Goal: Transaction & Acquisition: Download file/media

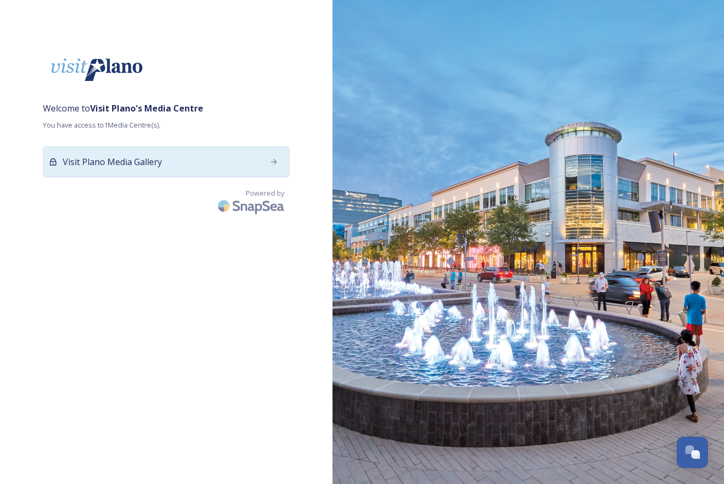
click at [117, 160] on span "Visit Plano Media Gallery" at bounding box center [112, 162] width 99 height 13
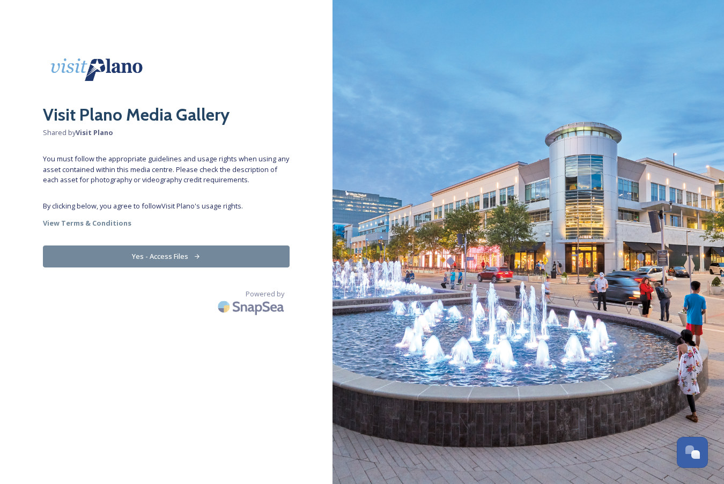
click at [203, 259] on button "Yes - Access Files" at bounding box center [166, 257] width 247 height 22
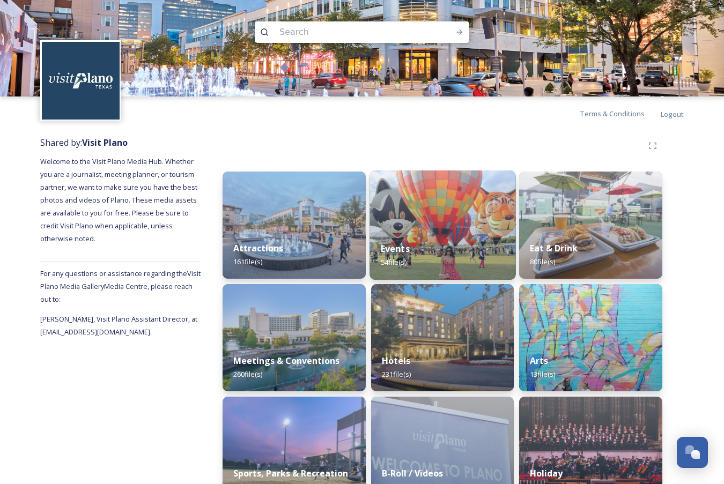
click at [481, 215] on img at bounding box center [443, 225] width 146 height 109
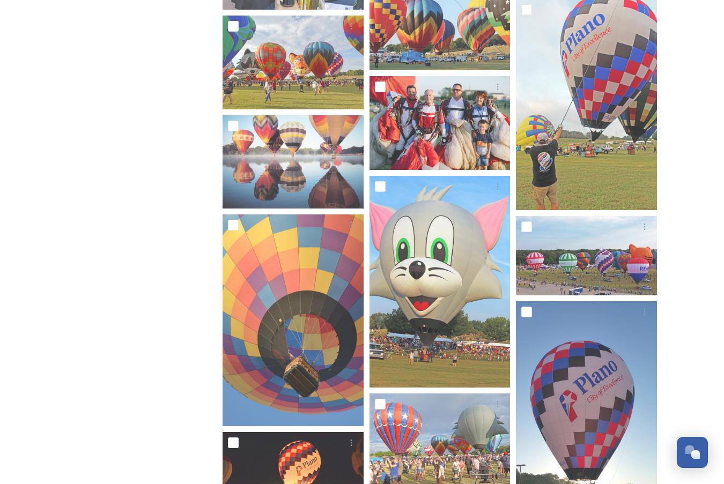
scroll to position [1110, 0]
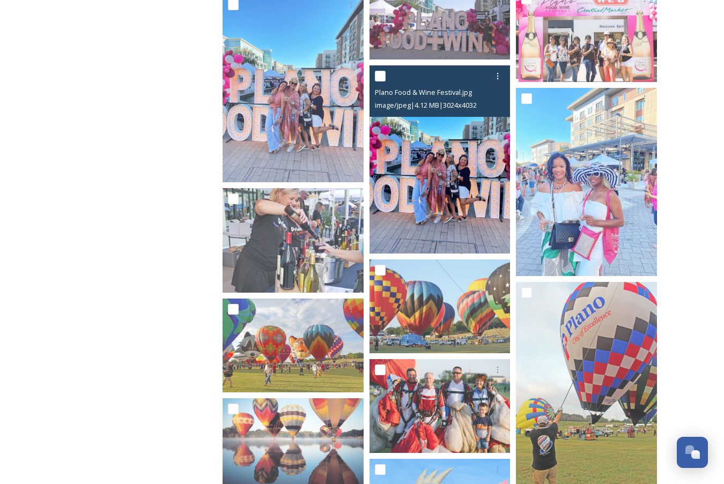
click at [429, 165] on img at bounding box center [440, 159] width 141 height 188
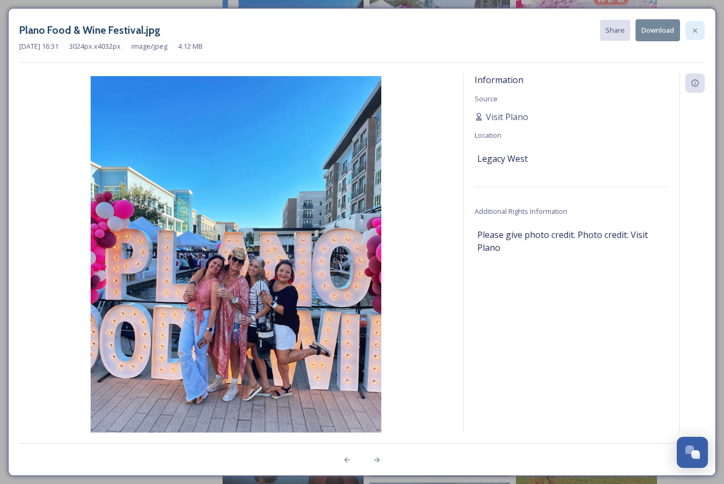
click at [697, 29] on icon at bounding box center [695, 30] width 9 height 9
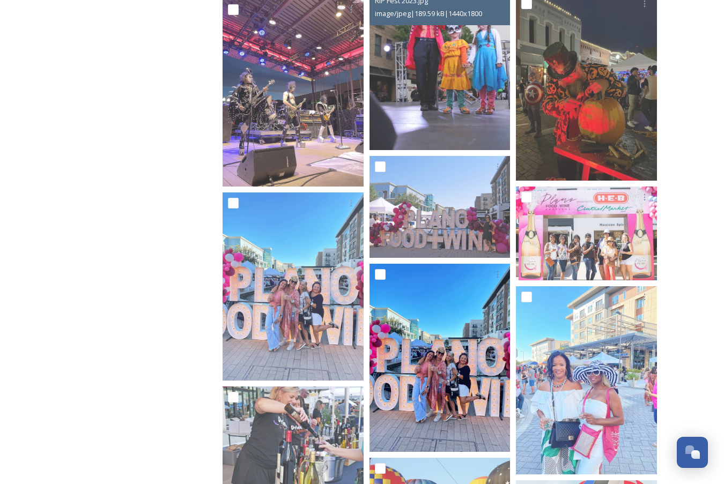
scroll to position [910, 0]
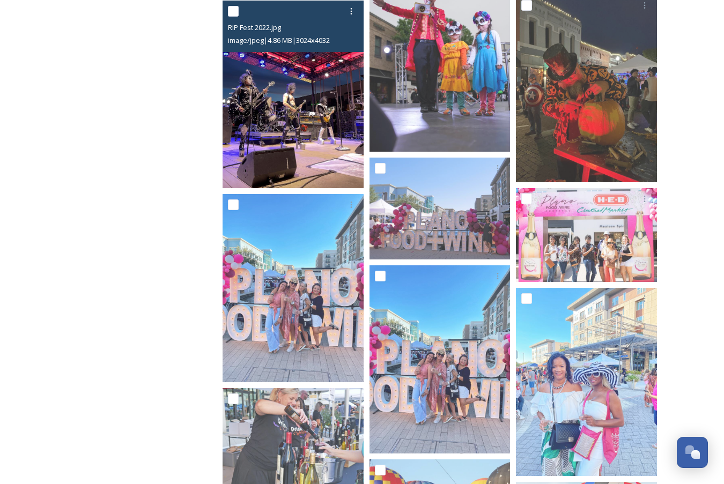
click at [291, 94] on img at bounding box center [293, 95] width 141 height 188
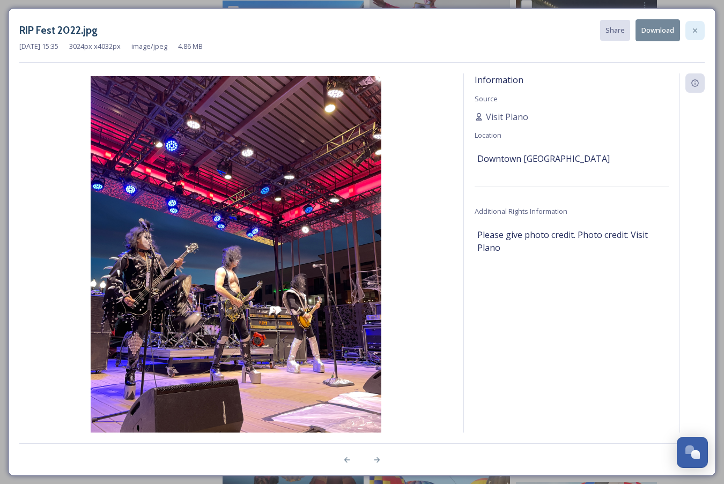
click at [697, 28] on icon at bounding box center [695, 30] width 4 height 4
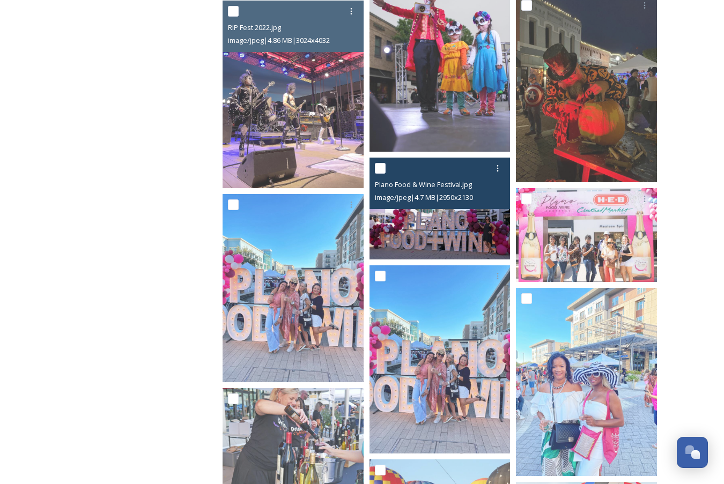
click at [441, 228] on img at bounding box center [440, 209] width 141 height 102
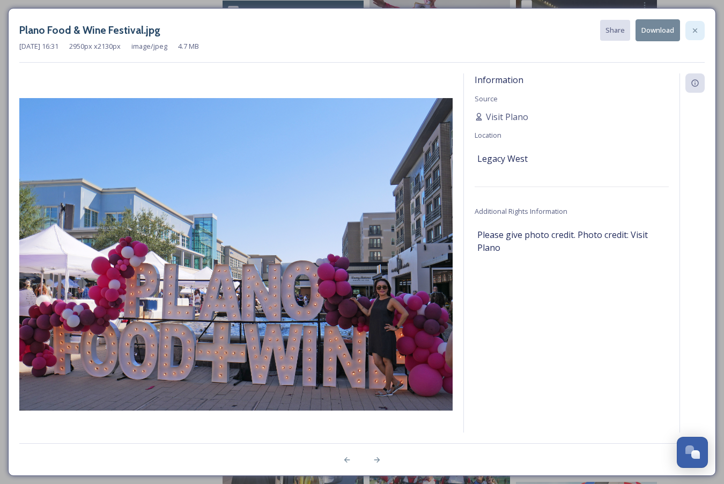
click at [694, 29] on icon at bounding box center [695, 30] width 4 height 4
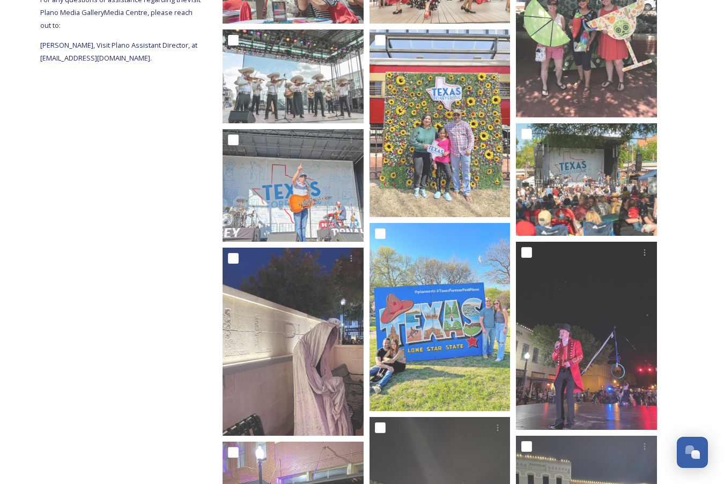
scroll to position [286, 0]
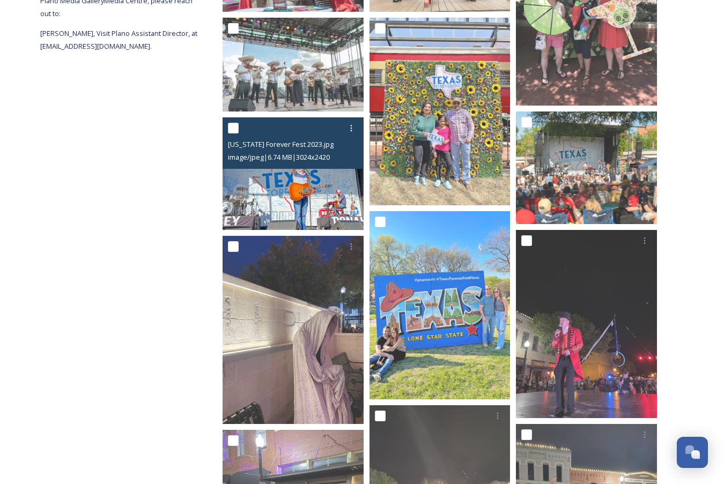
click at [278, 182] on img at bounding box center [293, 173] width 141 height 113
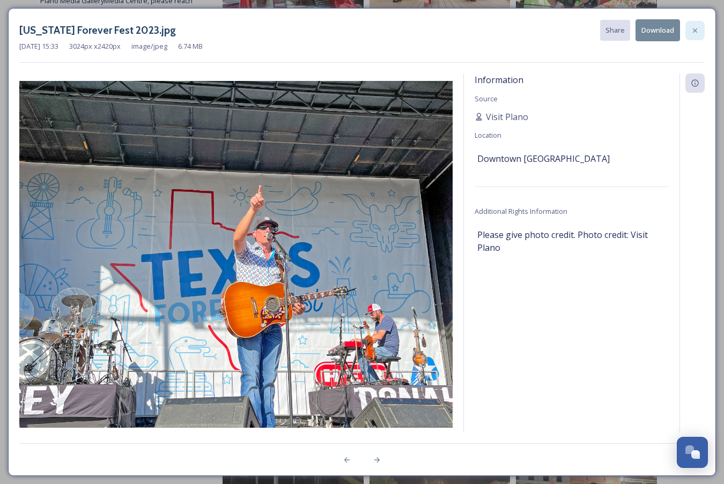
click at [696, 26] on icon at bounding box center [695, 30] width 9 height 9
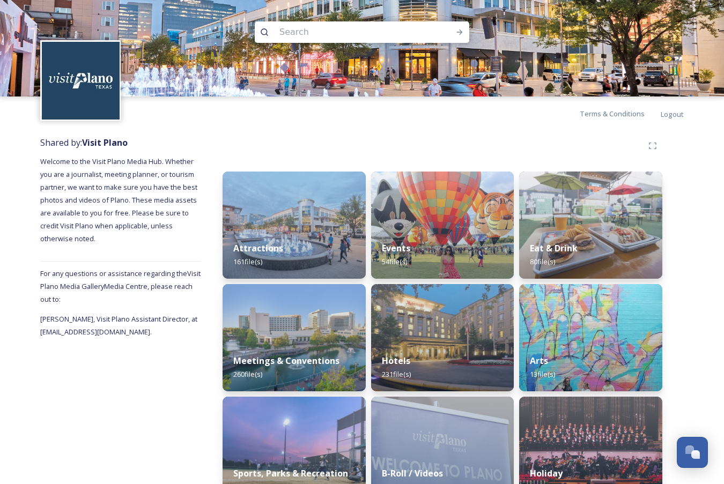
scroll to position [3, 0]
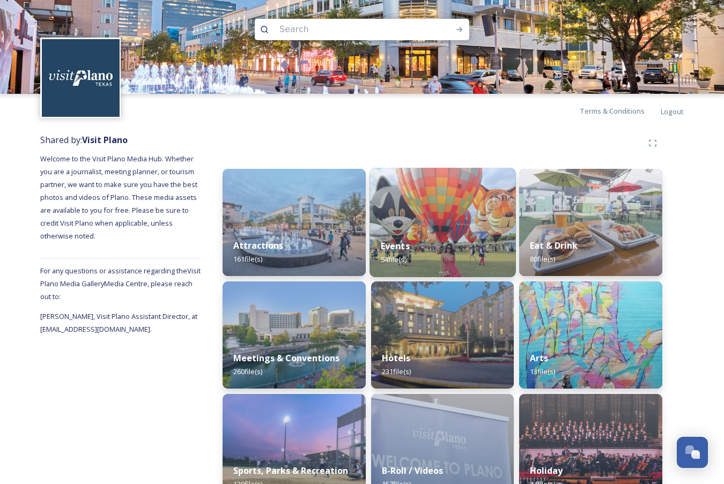
click at [461, 221] on img at bounding box center [443, 222] width 146 height 109
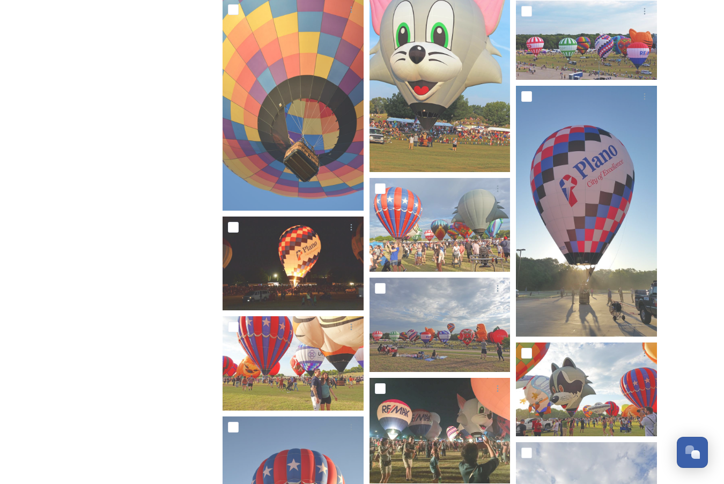
scroll to position [1608, 0]
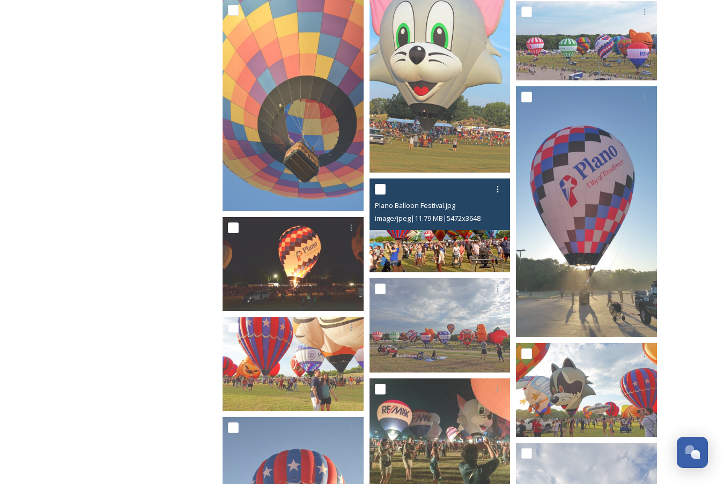
click at [422, 258] on img at bounding box center [440, 226] width 141 height 94
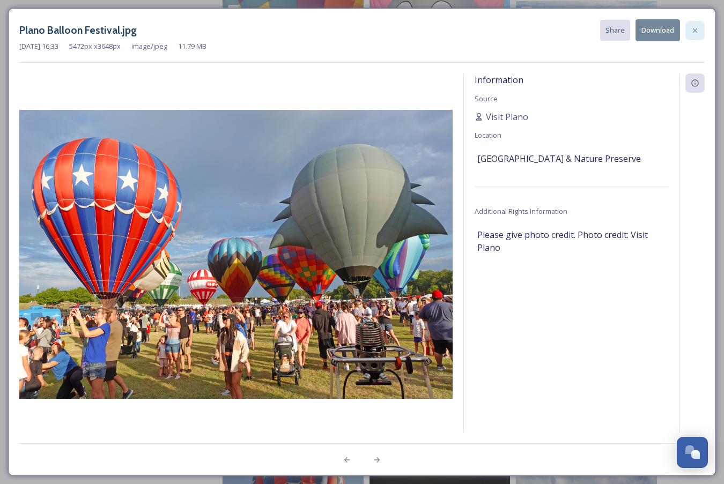
click at [693, 27] on icon at bounding box center [695, 30] width 9 height 9
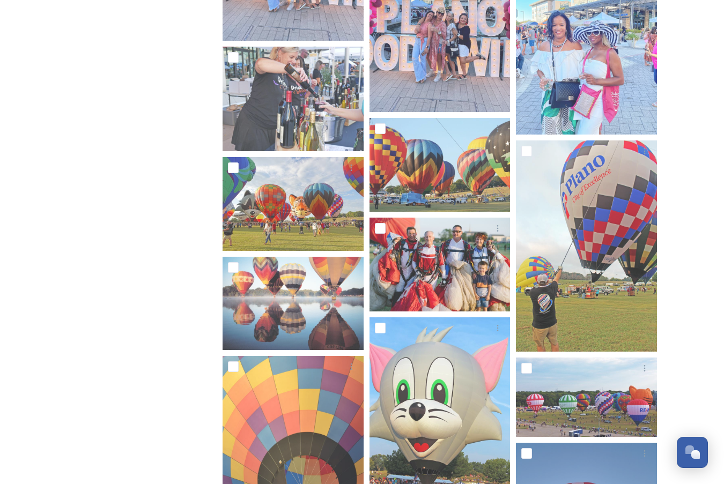
scroll to position [1250, 0]
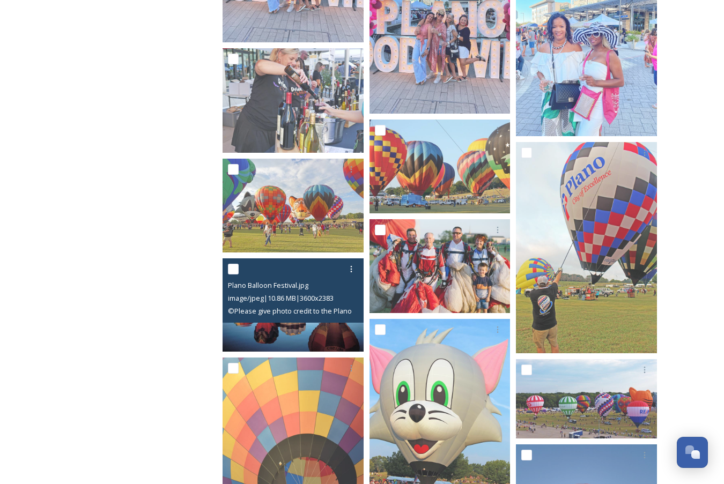
click at [292, 273] on div at bounding box center [294, 269] width 133 height 19
click at [280, 333] on img at bounding box center [293, 305] width 141 height 93
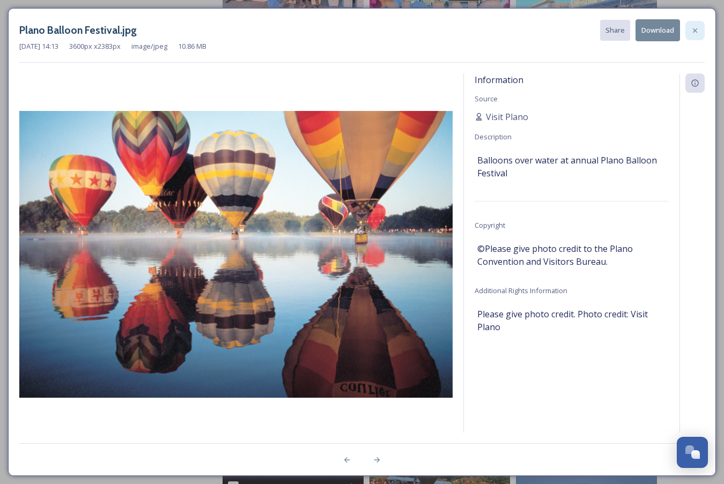
click at [694, 30] on icon at bounding box center [695, 30] width 9 height 9
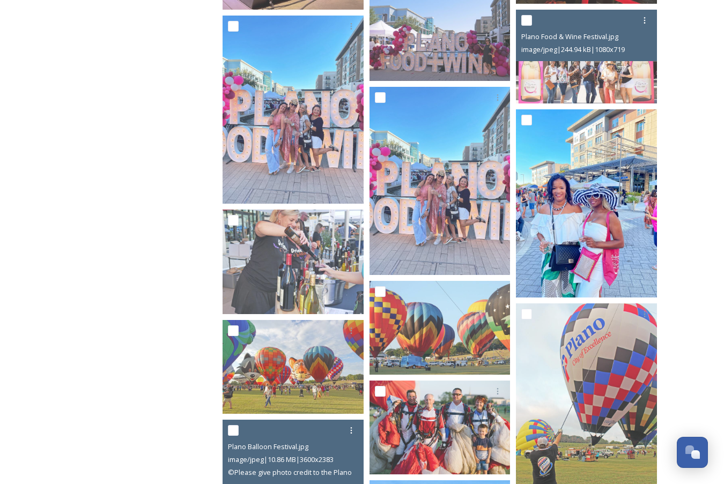
scroll to position [1035, 0]
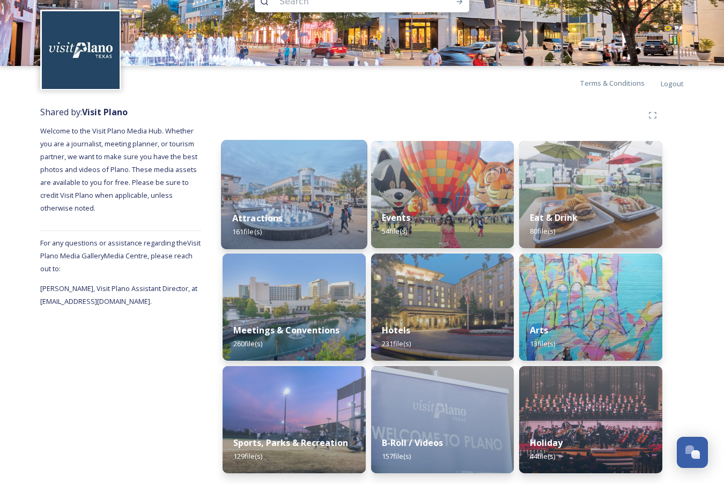
scroll to position [23, 0]
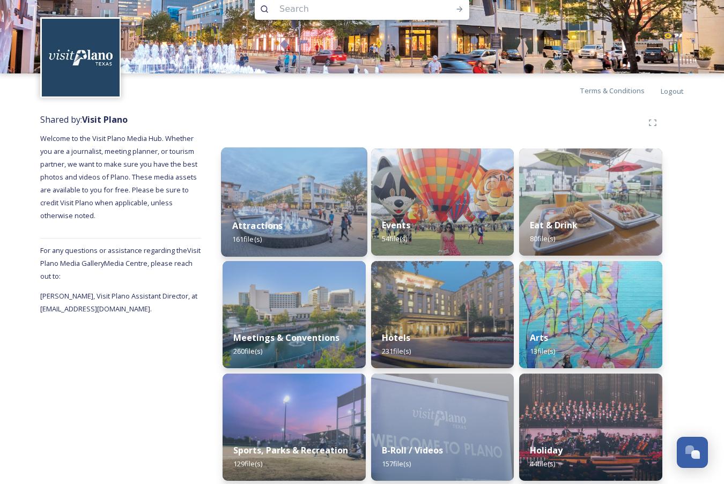
click at [307, 181] on img at bounding box center [294, 202] width 146 height 109
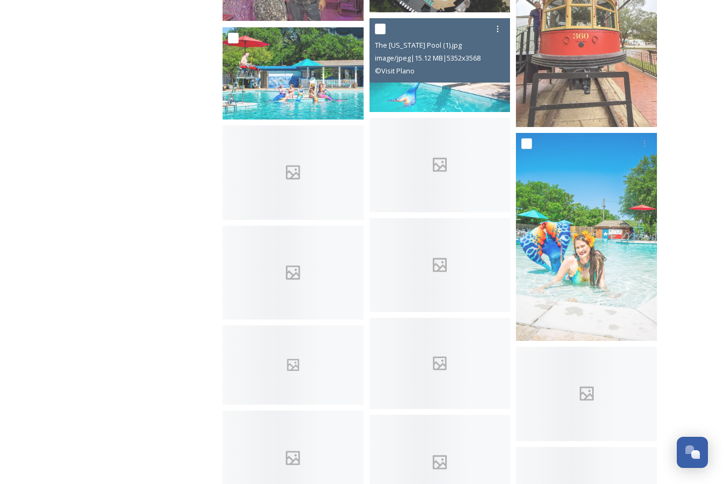
scroll to position [1383, 0]
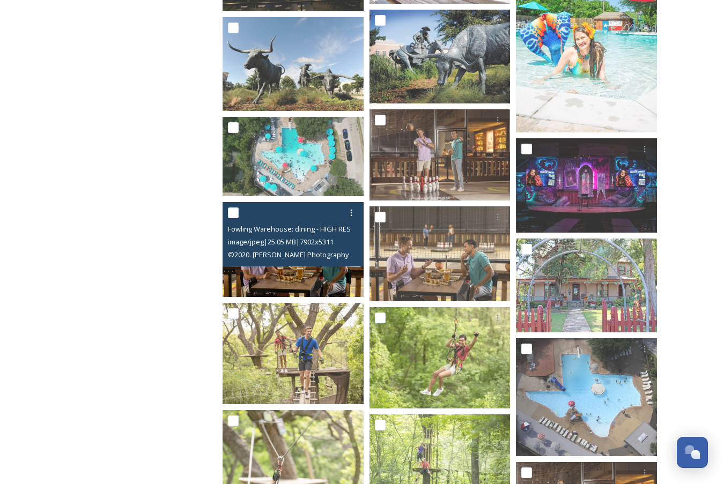
click at [306, 225] on span "Fowling Warehouse: dining - HIGH RES FOR WEB.jpg" at bounding box center [310, 229] width 165 height 10
click at [288, 277] on img at bounding box center [293, 249] width 141 height 95
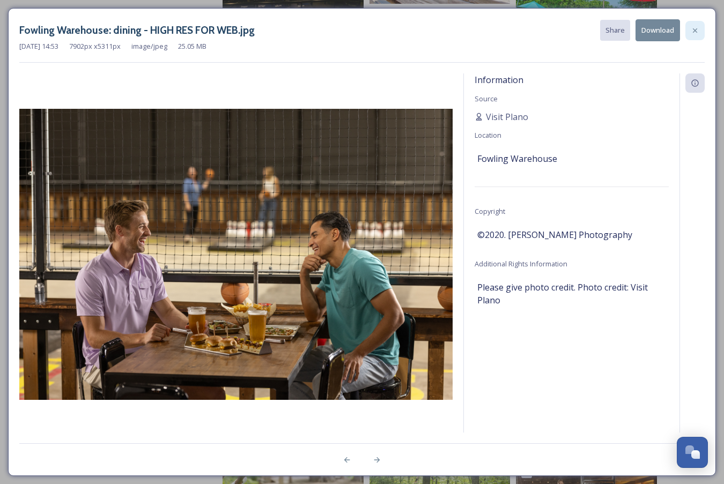
click at [693, 27] on icon at bounding box center [695, 30] width 9 height 9
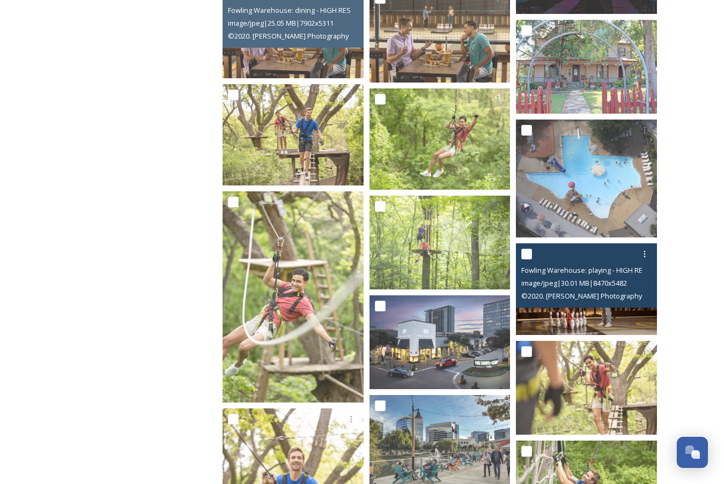
scroll to position [1601, 0]
click at [588, 321] on img at bounding box center [586, 289] width 141 height 91
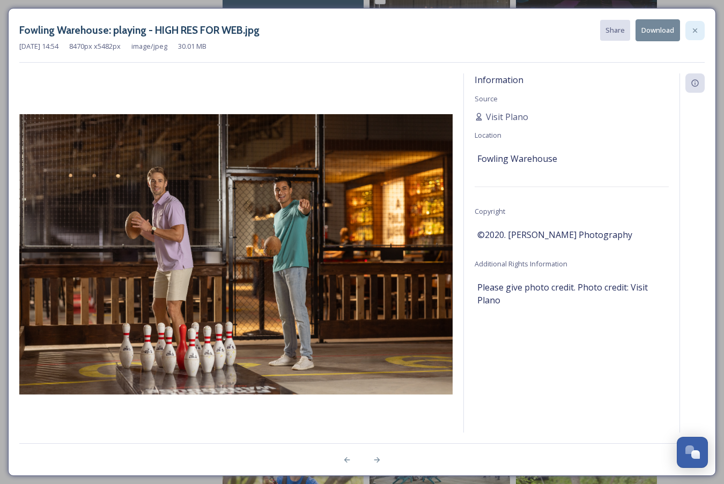
click at [700, 32] on div at bounding box center [695, 30] width 19 height 19
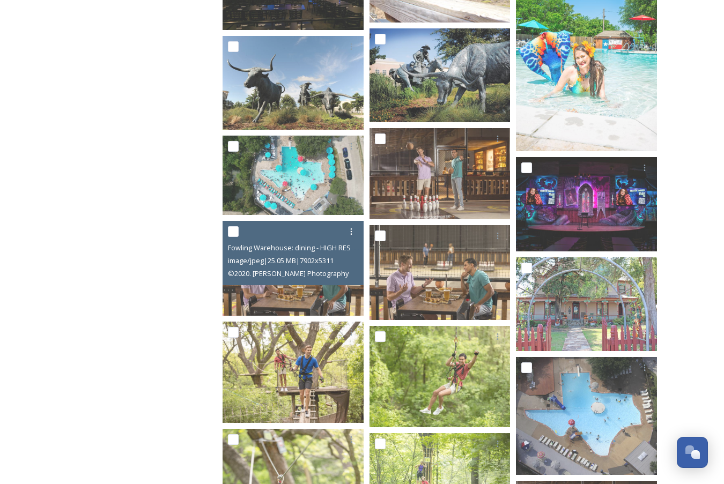
scroll to position [1341, 0]
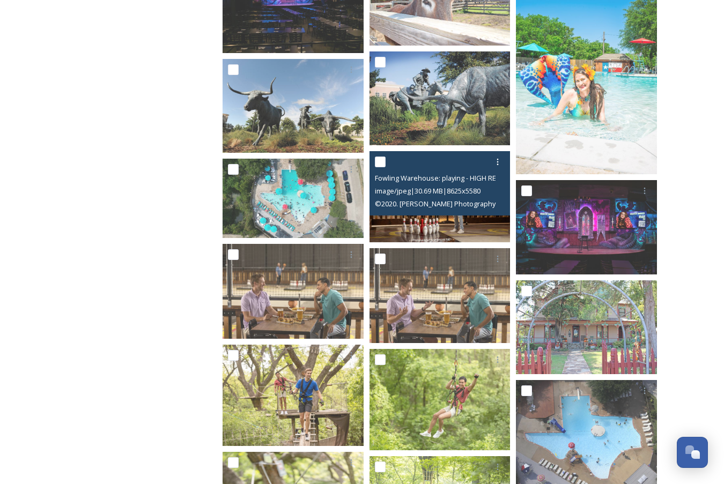
click at [427, 216] on img at bounding box center [440, 196] width 141 height 91
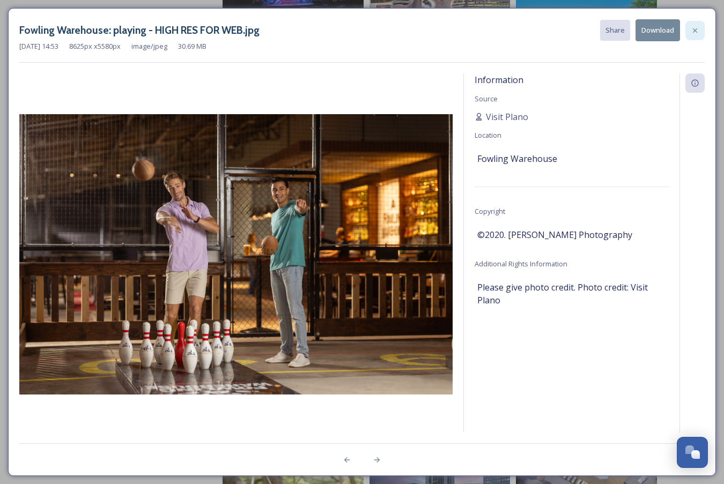
click at [695, 28] on icon at bounding box center [695, 30] width 9 height 9
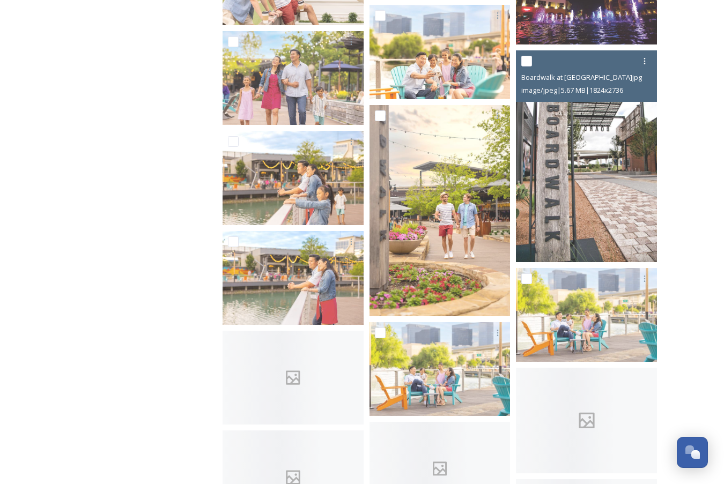
scroll to position [2537, 0]
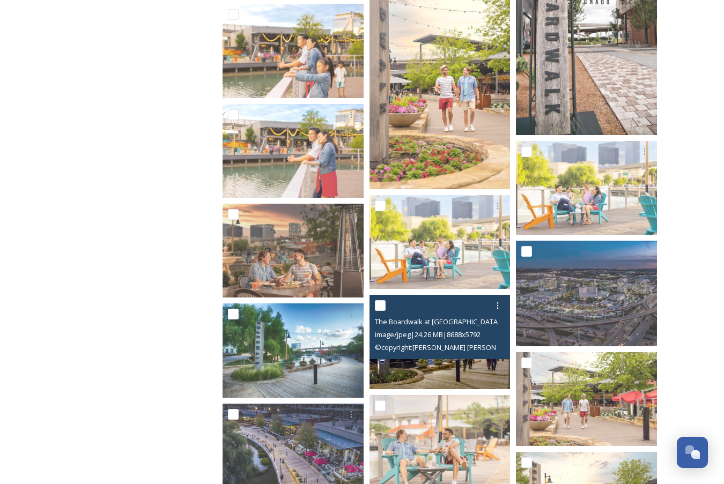
click at [443, 374] on img at bounding box center [440, 342] width 141 height 94
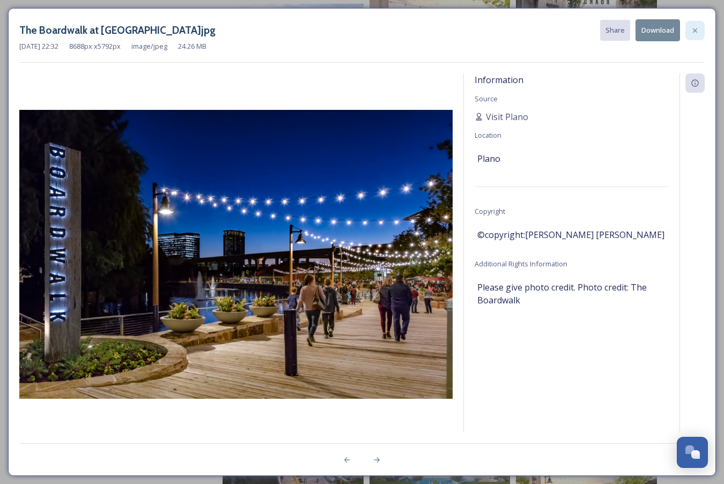
click at [697, 29] on icon at bounding box center [695, 30] width 9 height 9
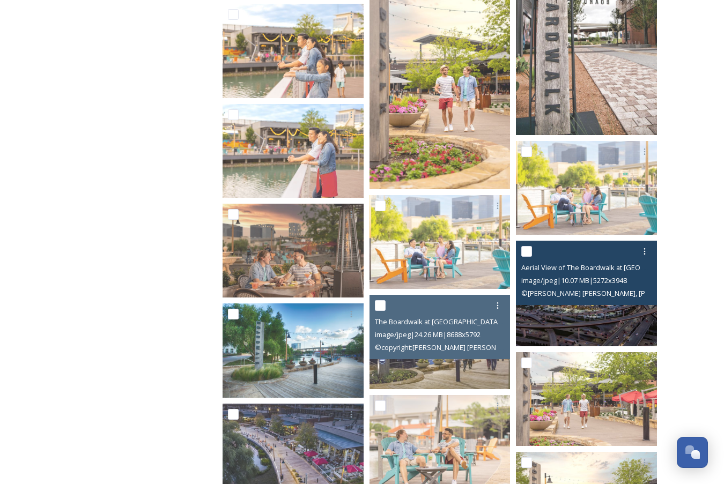
click at [583, 325] on img at bounding box center [586, 294] width 141 height 106
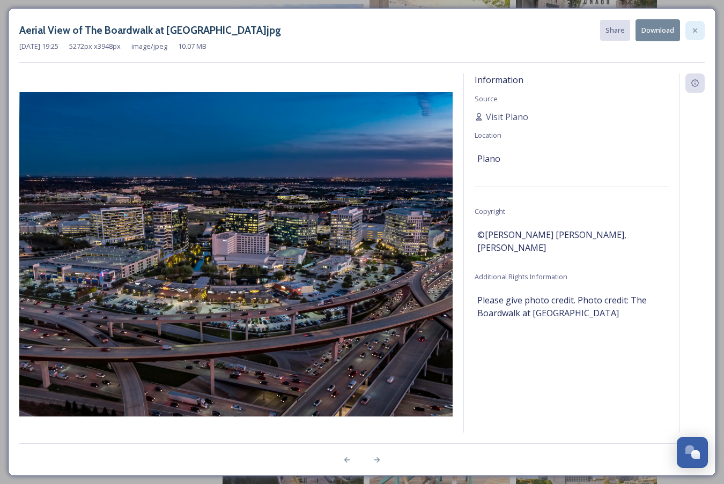
click at [694, 32] on icon at bounding box center [695, 30] width 9 height 9
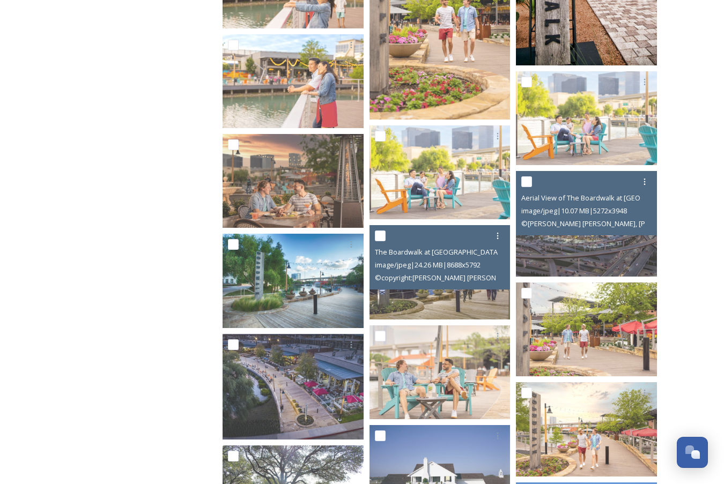
scroll to position [2603, 0]
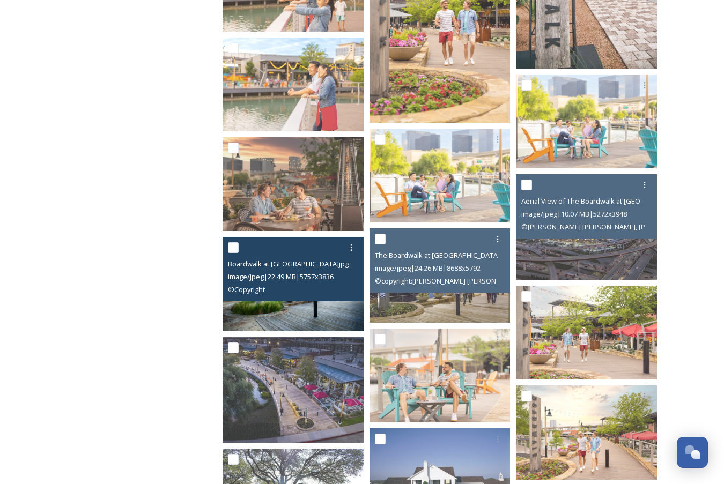
click at [250, 320] on img at bounding box center [293, 284] width 141 height 94
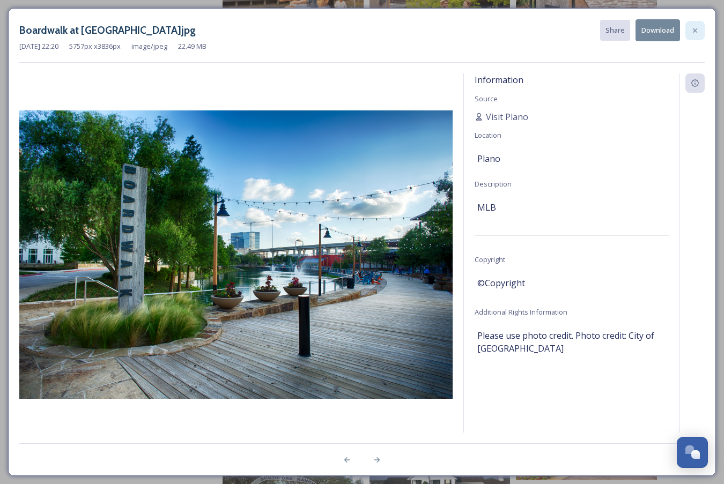
click at [689, 32] on div at bounding box center [695, 30] width 19 height 19
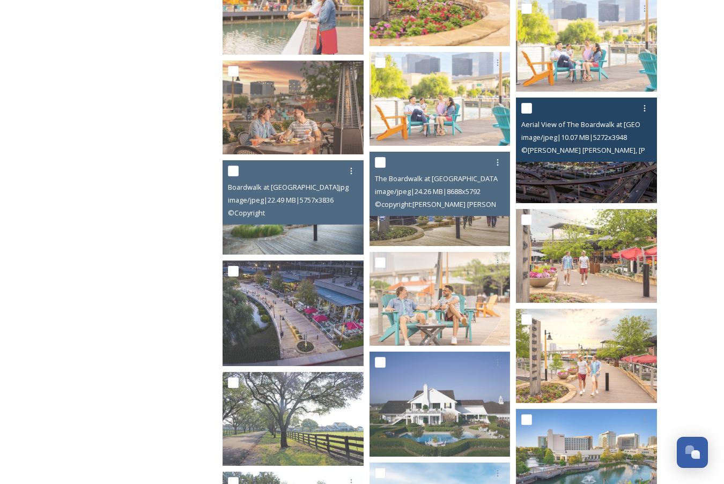
scroll to position [2678, 0]
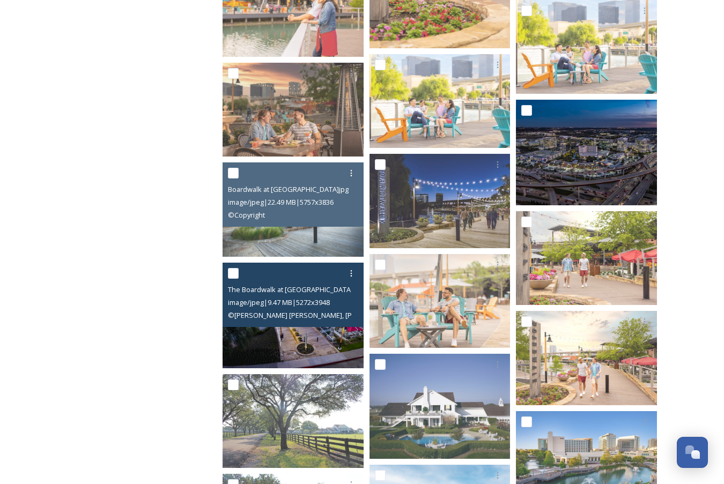
click at [329, 349] on img at bounding box center [293, 316] width 141 height 106
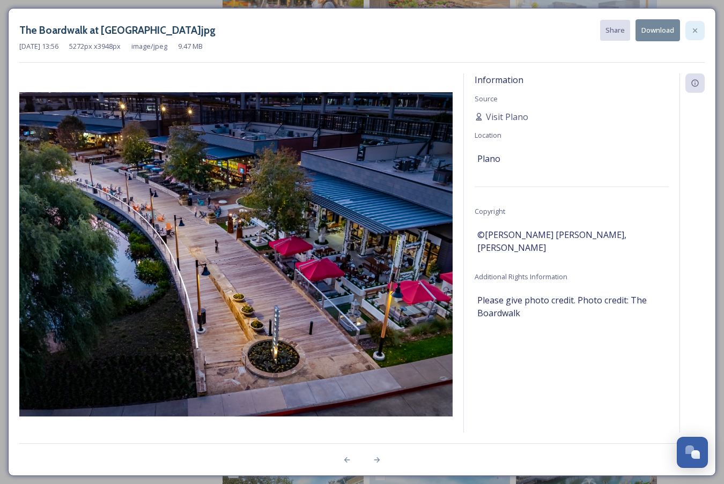
click at [692, 29] on icon at bounding box center [695, 30] width 9 height 9
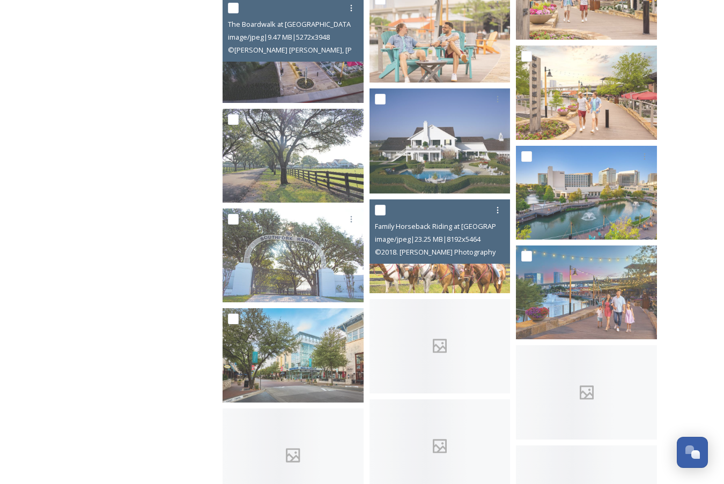
scroll to position [3001, 0]
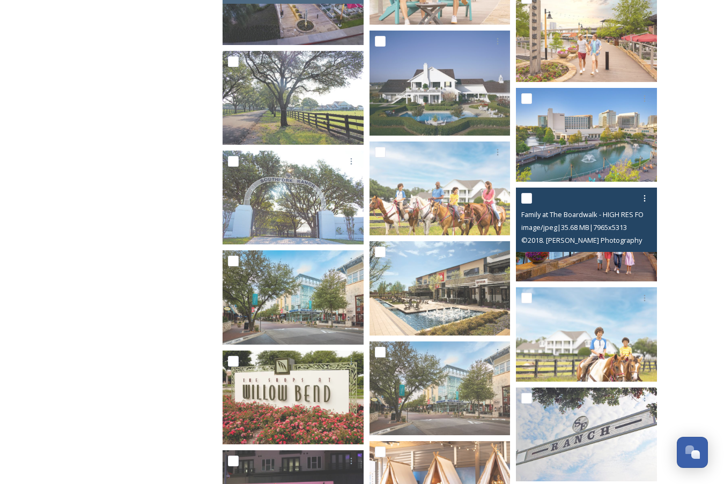
click at [579, 270] on img at bounding box center [586, 235] width 141 height 94
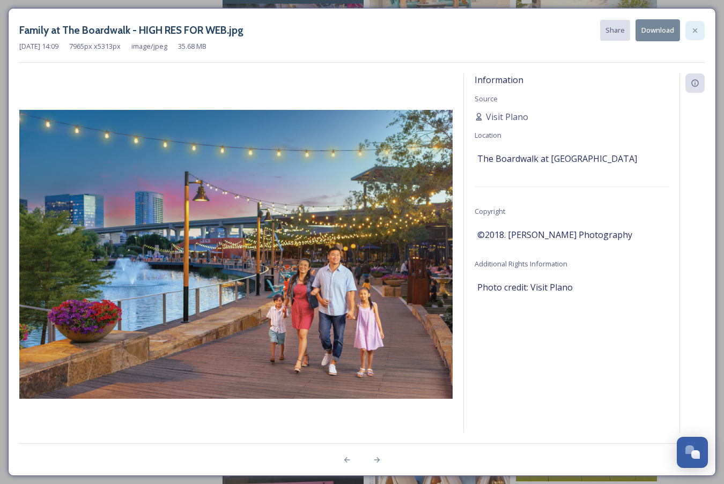
click at [694, 32] on icon at bounding box center [695, 30] width 9 height 9
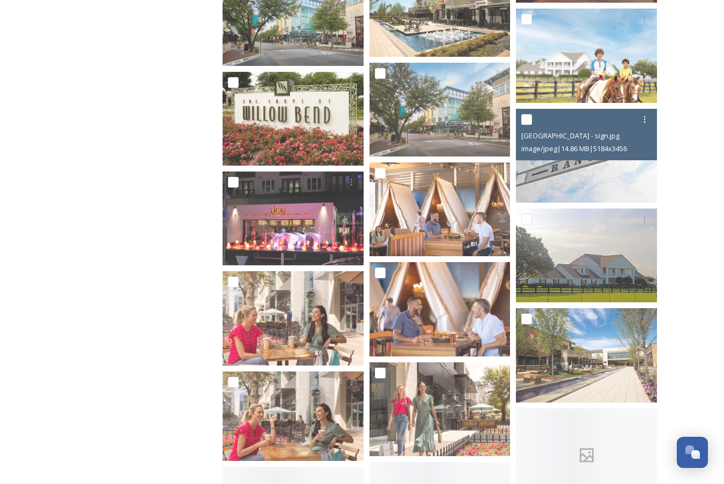
scroll to position [3321, 0]
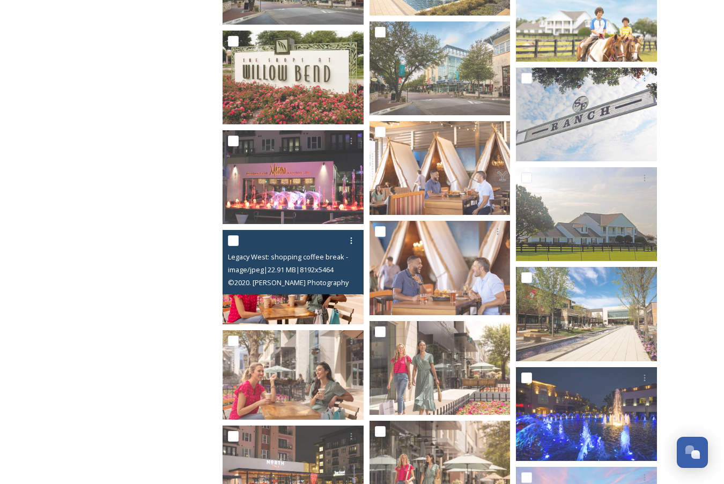
click at [281, 311] on img at bounding box center [293, 277] width 141 height 94
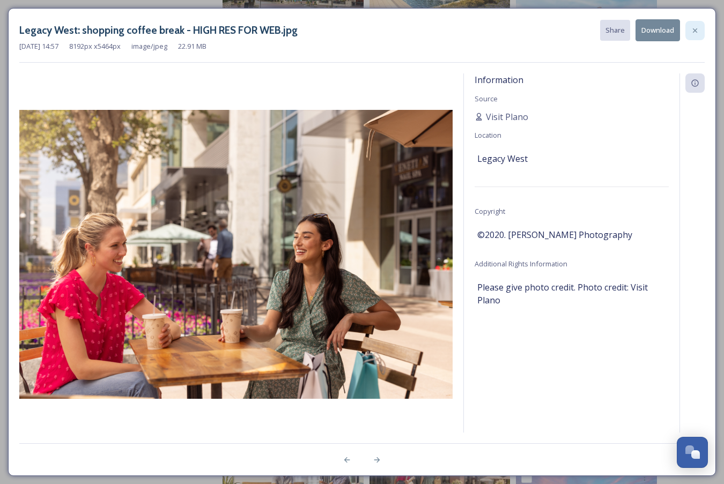
click at [697, 32] on icon at bounding box center [695, 30] width 4 height 4
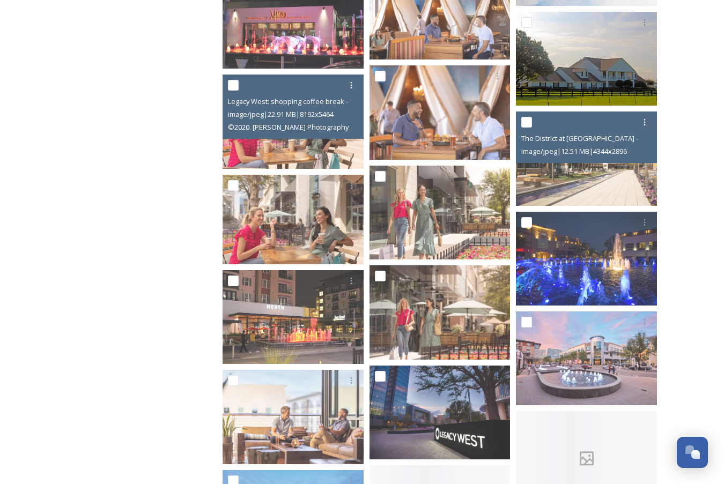
scroll to position [3501, 0]
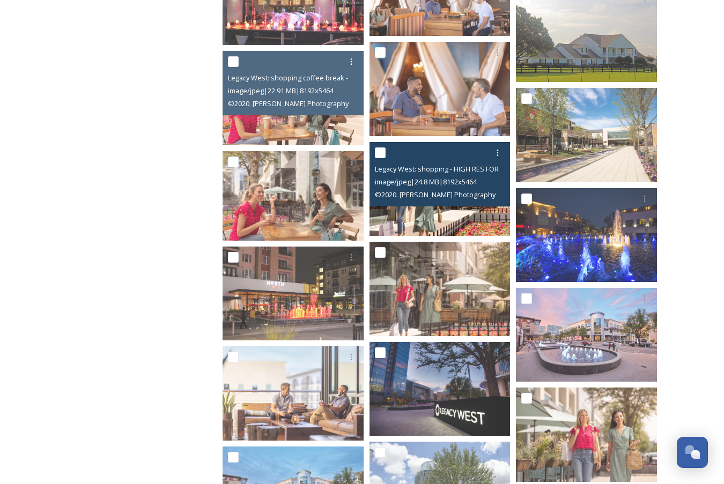
click at [460, 223] on img at bounding box center [440, 189] width 141 height 94
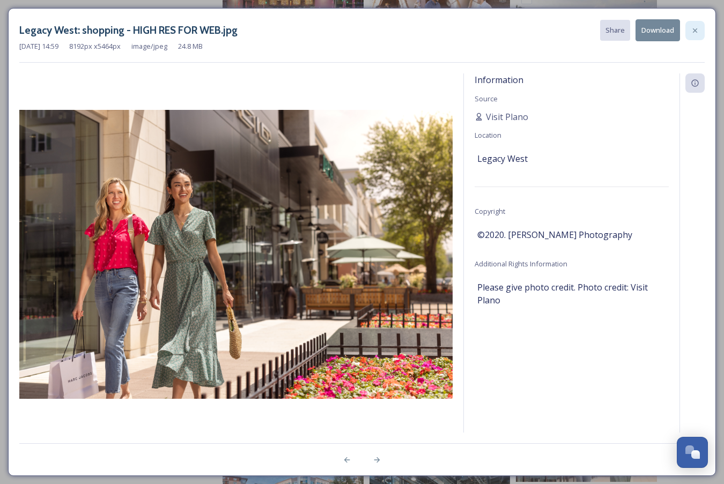
click at [699, 29] on icon at bounding box center [695, 30] width 9 height 9
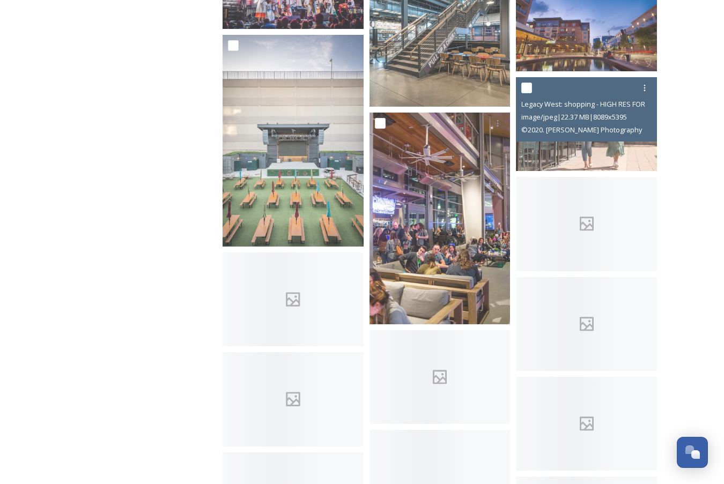
scroll to position [4120, 0]
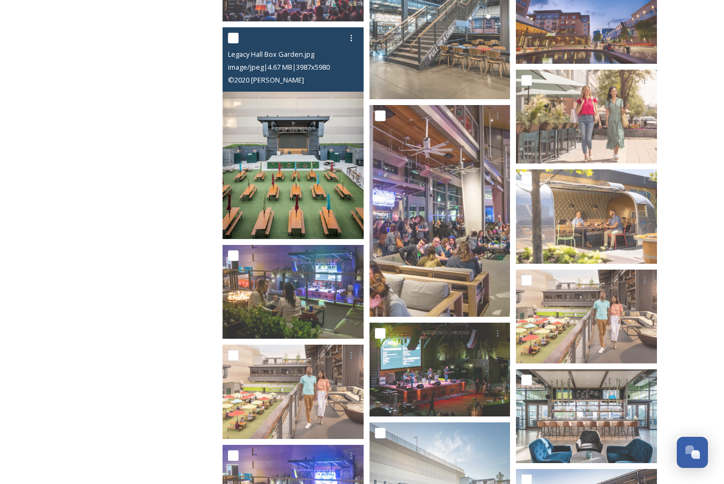
click at [333, 233] on img at bounding box center [293, 133] width 141 height 212
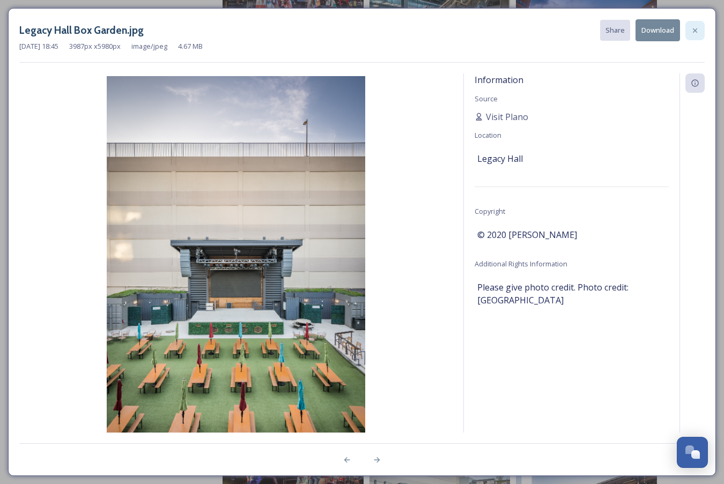
click at [696, 28] on icon at bounding box center [695, 30] width 4 height 4
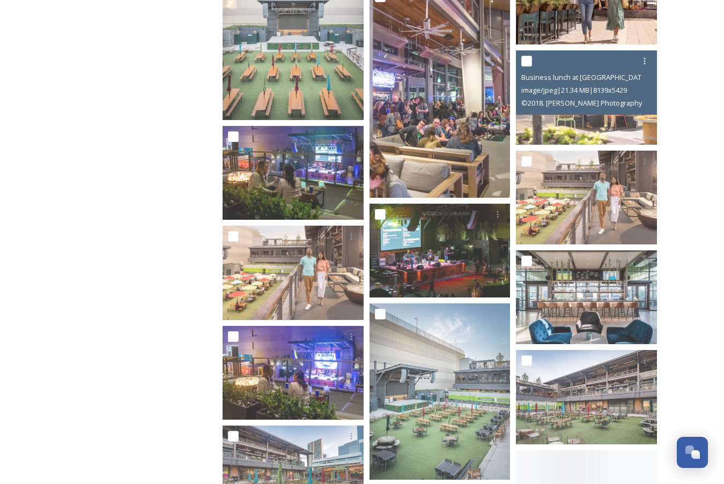
scroll to position [4280, 0]
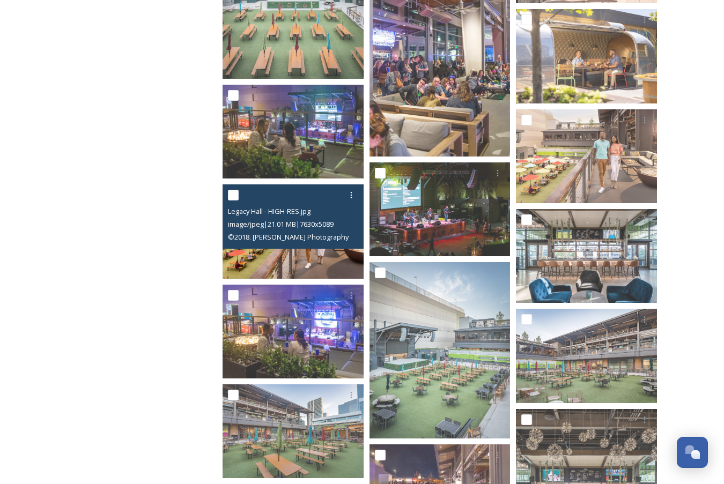
click at [327, 273] on img at bounding box center [293, 232] width 141 height 94
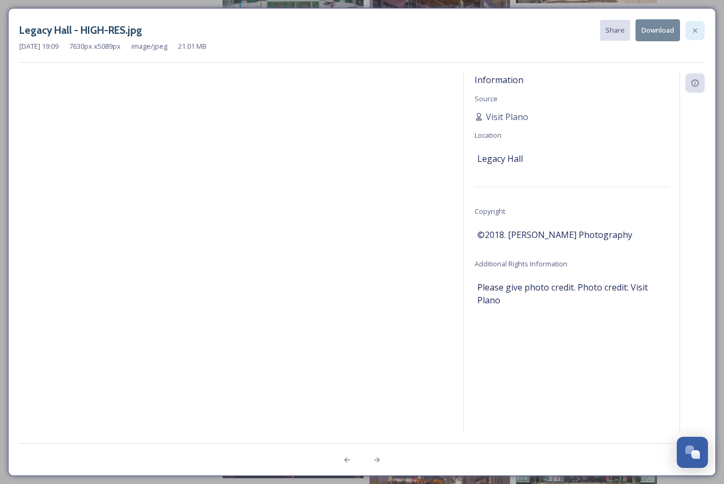
click at [696, 28] on icon at bounding box center [695, 30] width 4 height 4
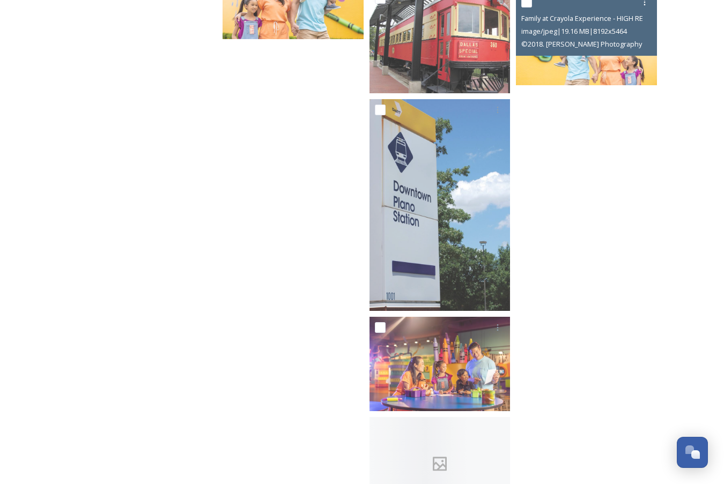
scroll to position [6705, 0]
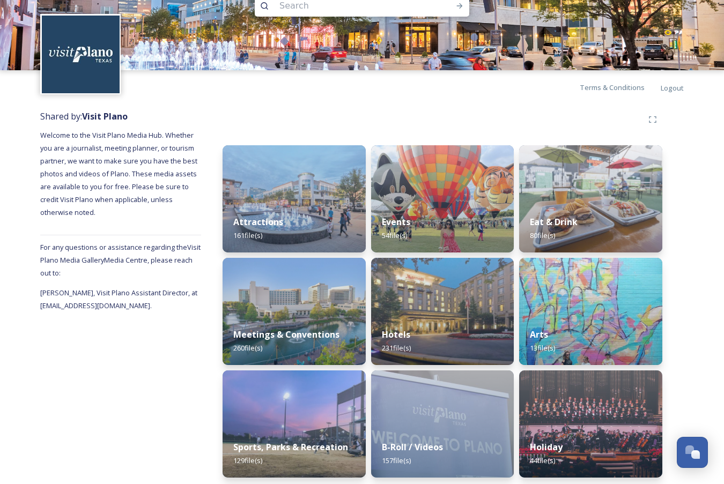
scroll to position [31, 0]
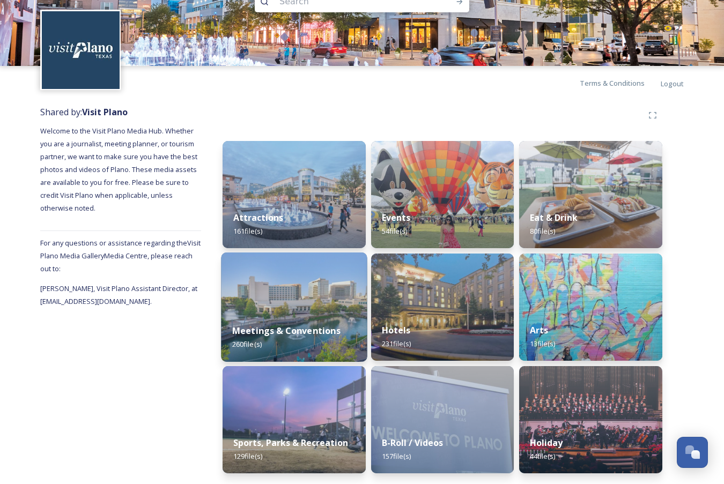
click at [332, 296] on img at bounding box center [294, 307] width 146 height 109
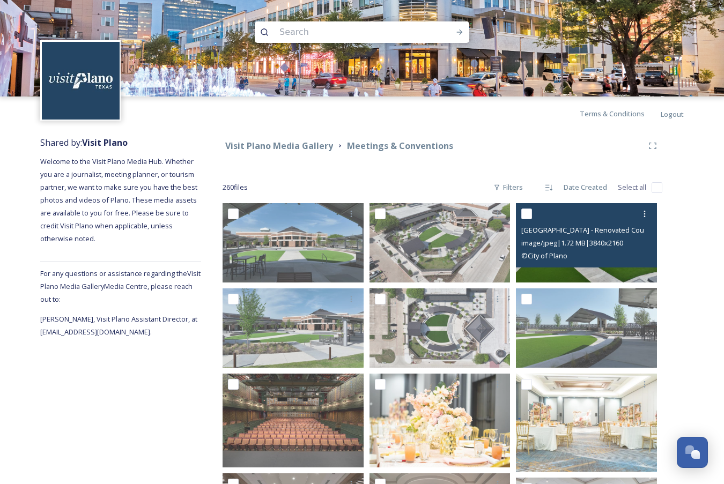
click at [586, 276] on img at bounding box center [586, 242] width 141 height 79
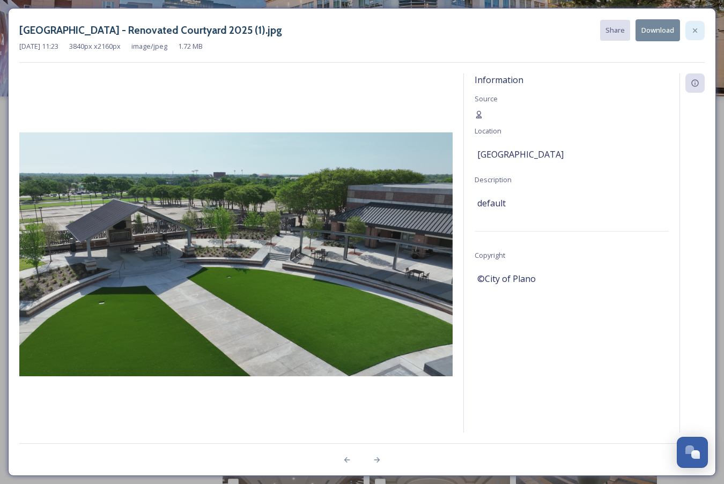
click at [696, 31] on icon at bounding box center [695, 30] width 4 height 4
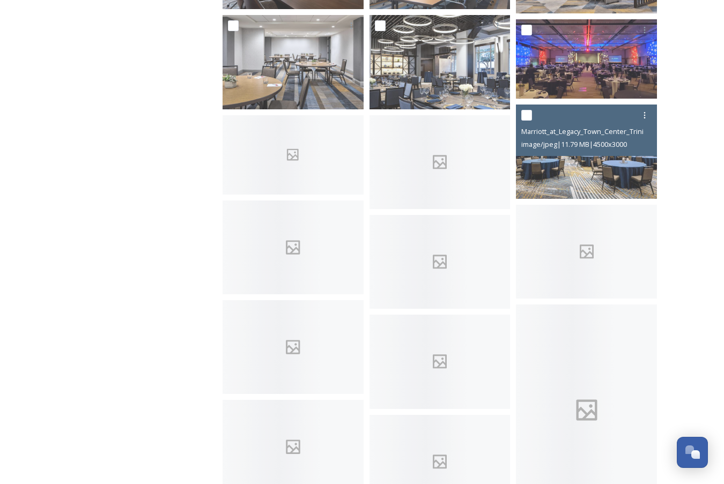
scroll to position [766, 0]
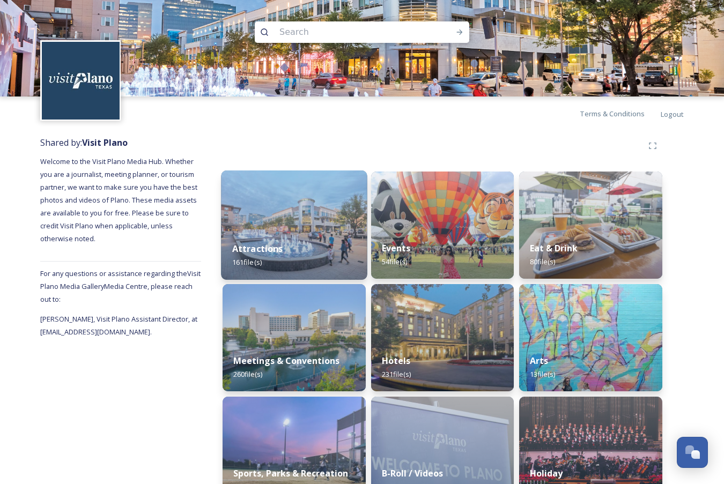
scroll to position [31, 0]
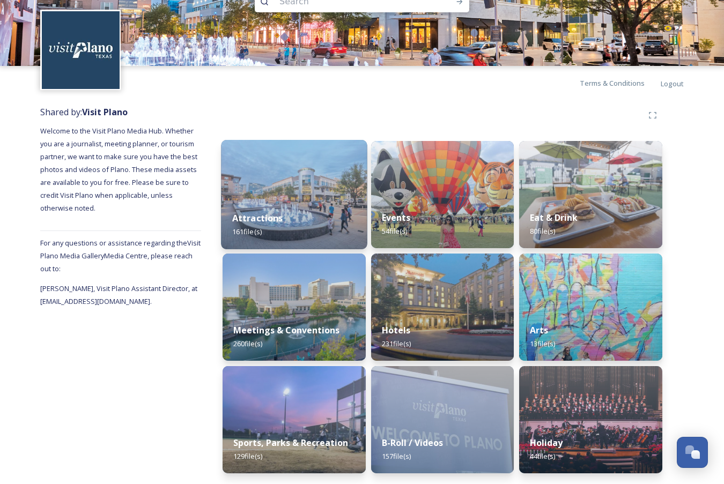
click at [323, 162] on img at bounding box center [294, 194] width 146 height 109
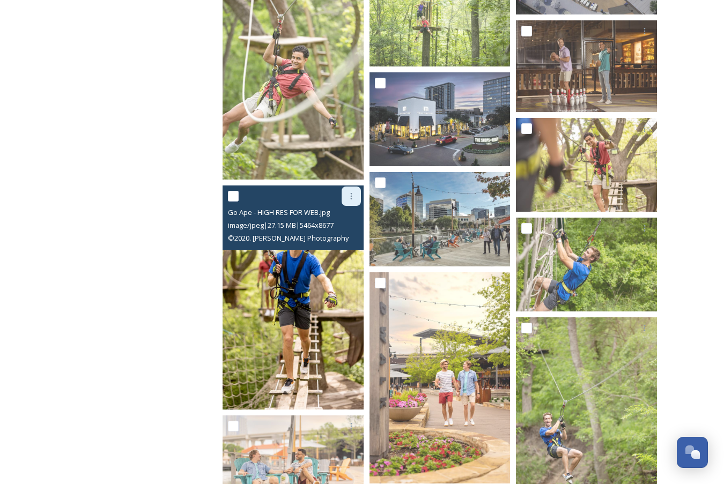
scroll to position [1823, 0]
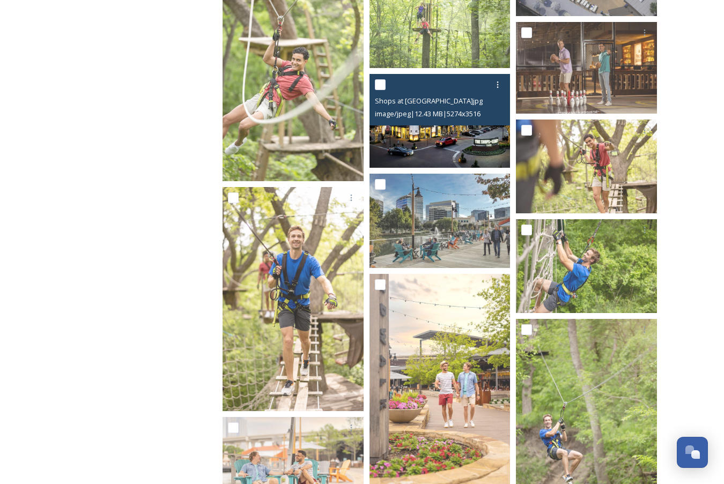
click at [463, 144] on img at bounding box center [440, 121] width 141 height 94
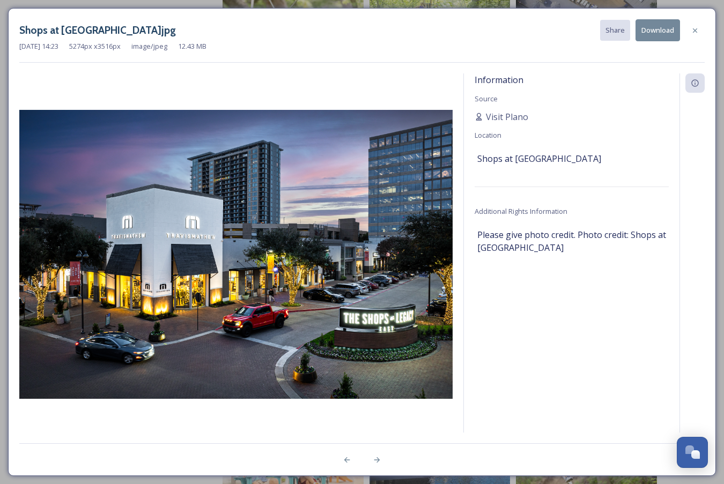
click at [658, 28] on button "Download" at bounding box center [658, 30] width 45 height 22
click at [698, 31] on icon at bounding box center [695, 30] width 9 height 9
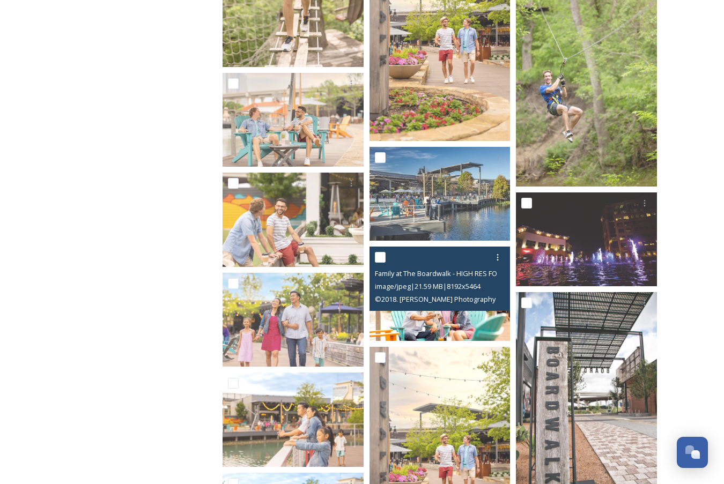
scroll to position [2176, 0]
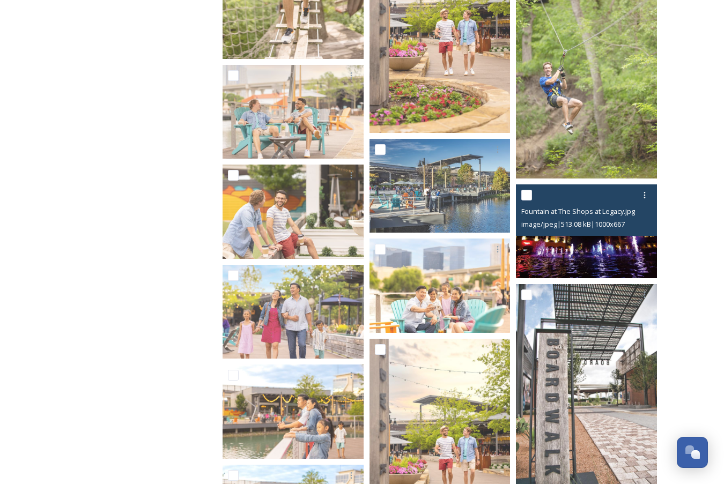
click at [558, 257] on img at bounding box center [586, 232] width 141 height 94
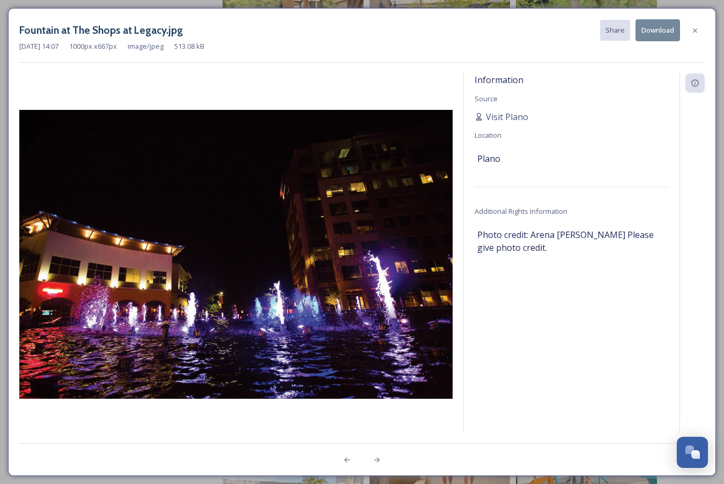
click at [657, 32] on button "Download" at bounding box center [658, 30] width 45 height 22
click at [692, 26] on icon at bounding box center [695, 30] width 9 height 9
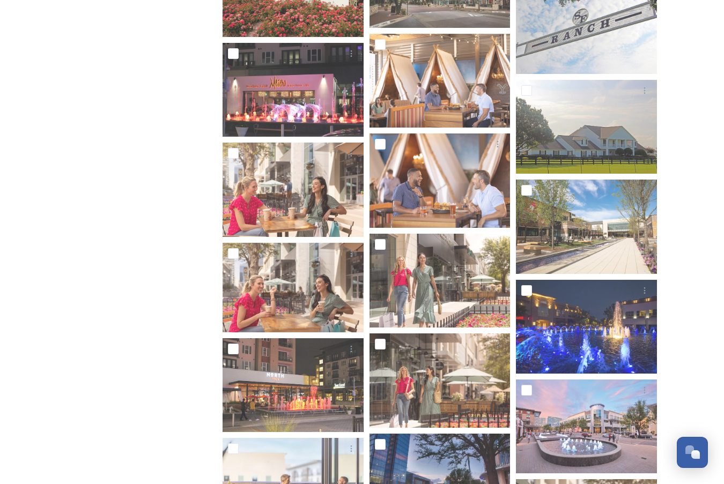
scroll to position [3413, 0]
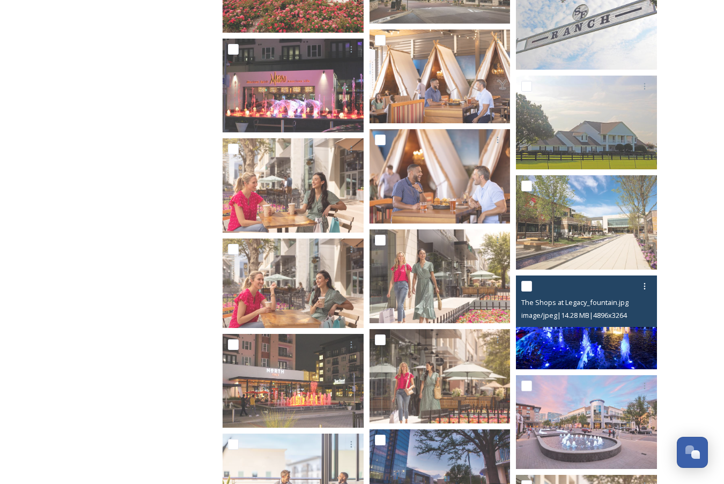
click at [630, 355] on img at bounding box center [586, 323] width 141 height 94
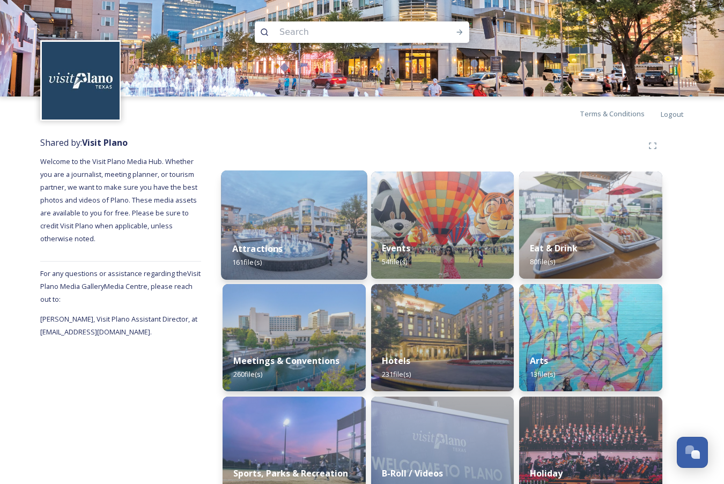
click at [311, 267] on div "Attractions 161 file(s)" at bounding box center [294, 255] width 146 height 49
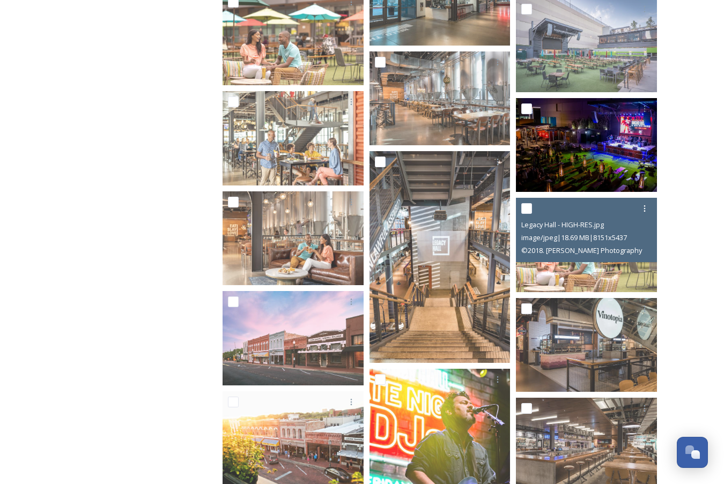
scroll to position [5026, 0]
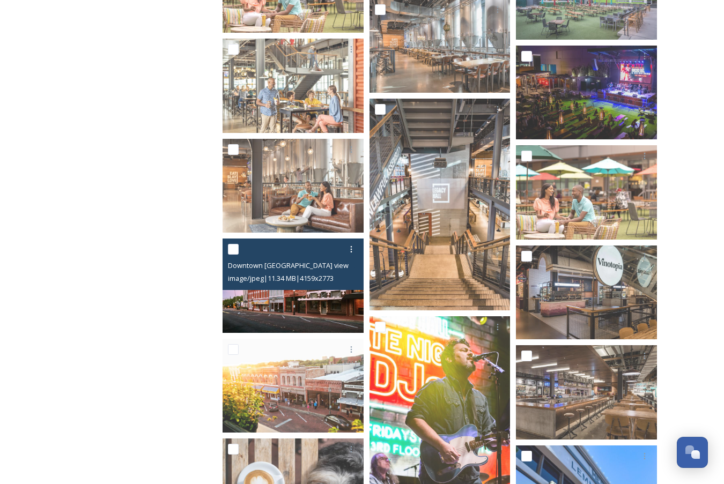
click at [334, 314] on img at bounding box center [293, 286] width 141 height 94
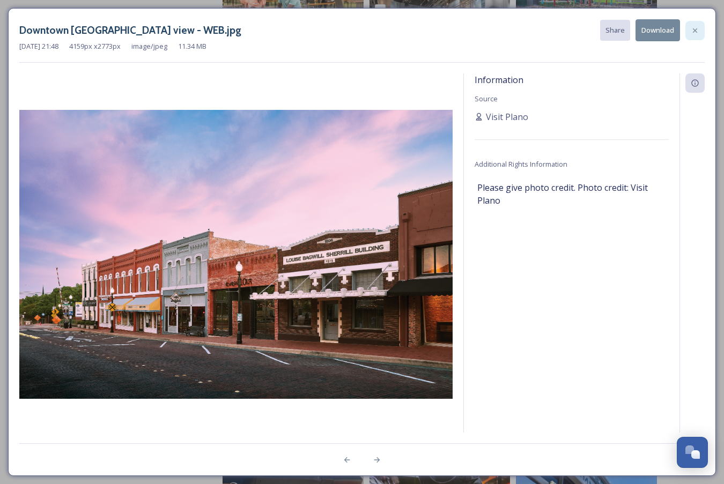
click at [696, 30] on icon at bounding box center [695, 30] width 4 height 4
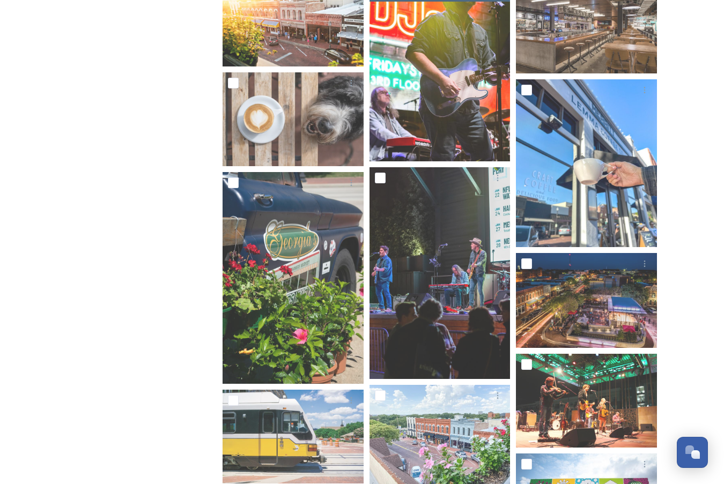
scroll to position [5408, 0]
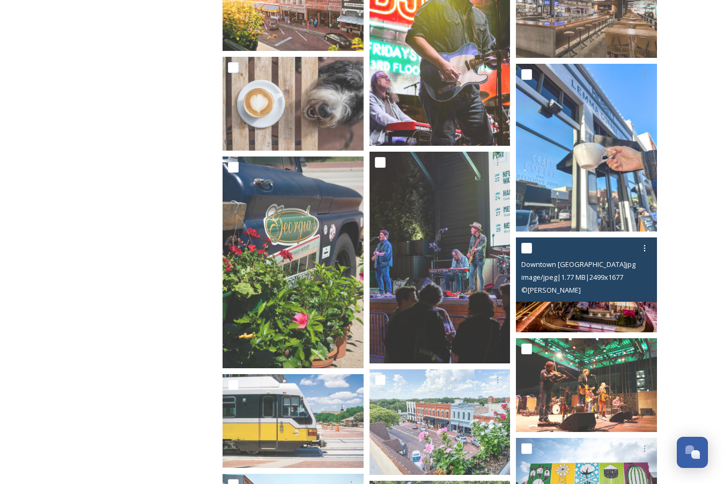
click at [596, 316] on img at bounding box center [586, 285] width 141 height 95
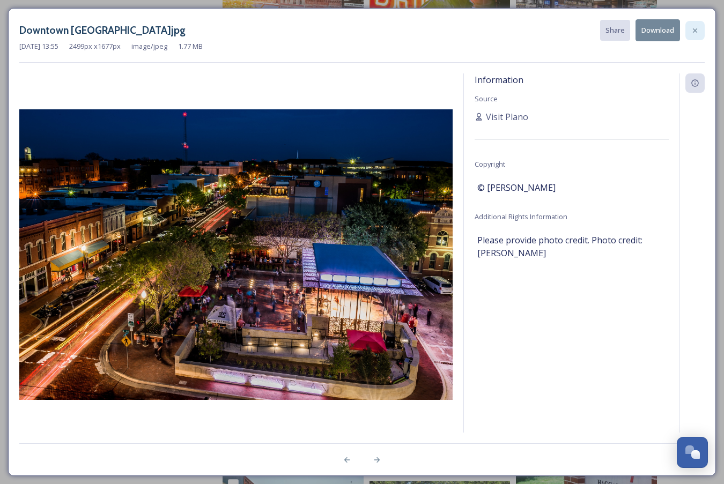
click at [695, 26] on icon at bounding box center [695, 30] width 9 height 9
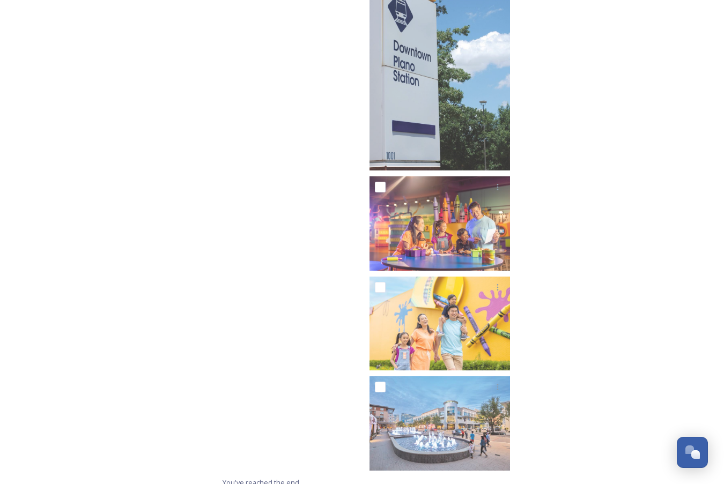
scroll to position [6705, 0]
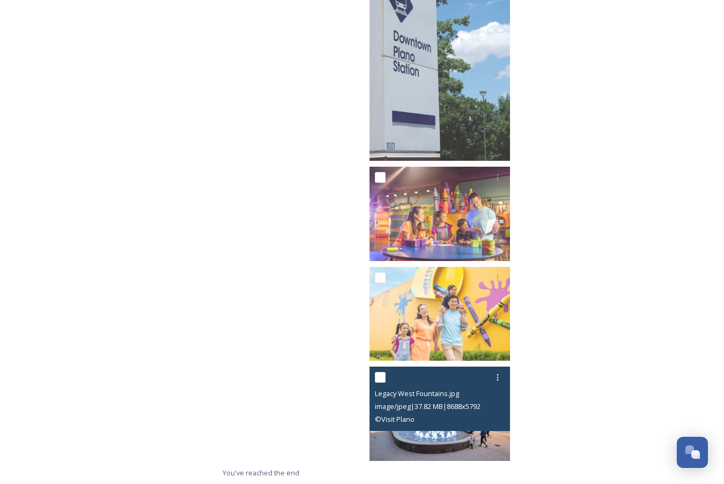
click at [481, 448] on img at bounding box center [440, 414] width 141 height 94
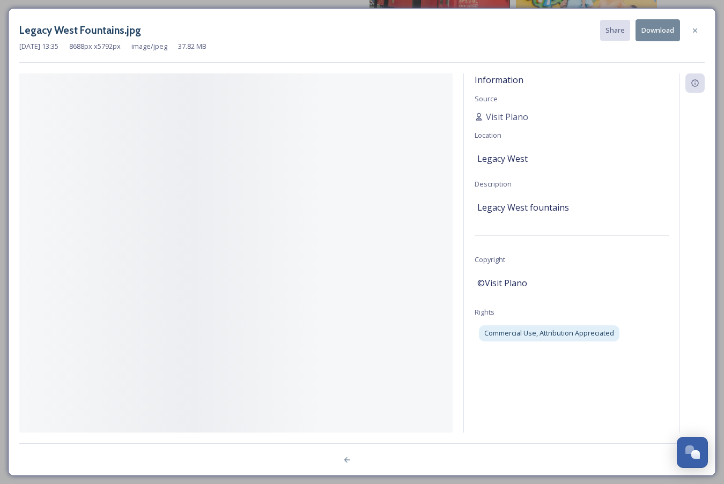
scroll to position [6605, 0]
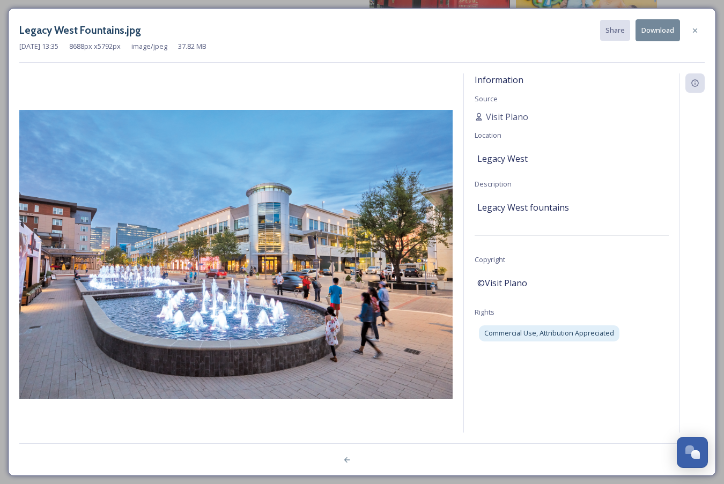
click at [667, 31] on button "Download" at bounding box center [658, 30] width 45 height 22
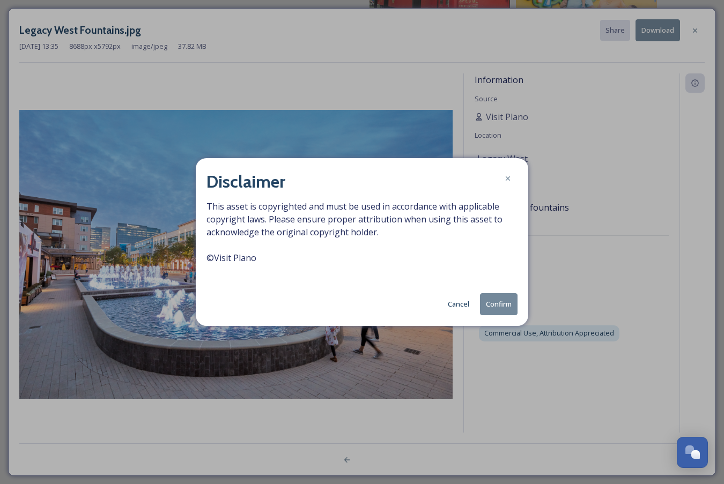
click at [507, 306] on button "Confirm" at bounding box center [499, 304] width 38 height 22
